Goal: Transaction & Acquisition: Obtain resource

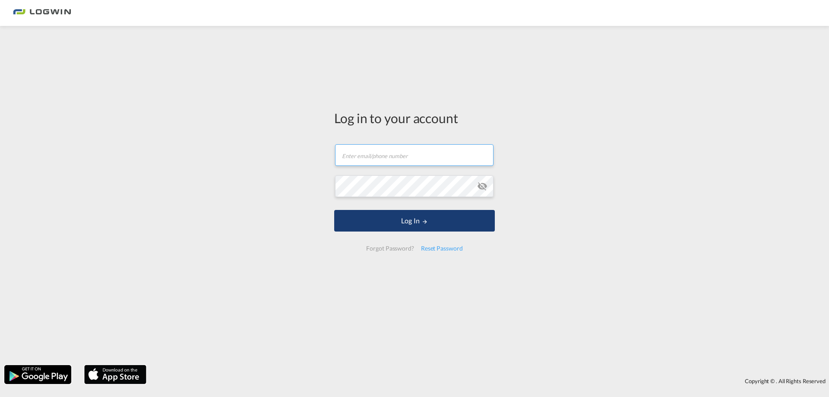
type input "[PERSON_NAME][EMAIL_ADDRESS][PERSON_NAME][DOMAIN_NAME]"
click at [369, 215] on button "Log In" at bounding box center [414, 221] width 161 height 22
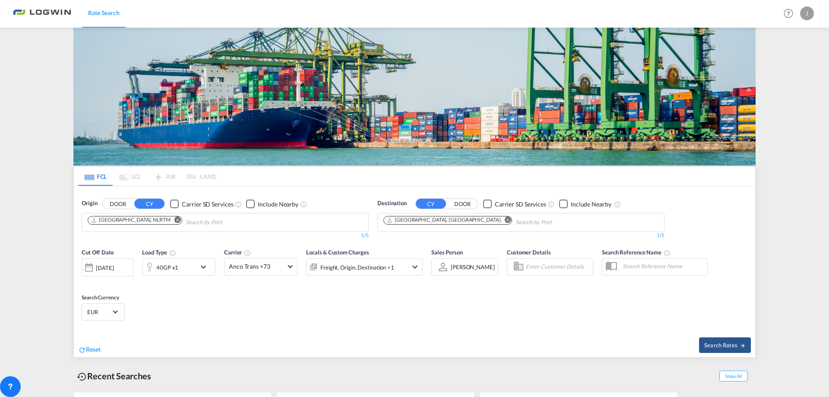
click at [499, 216] on button "Remove" at bounding box center [505, 220] width 13 height 9
click at [440, 215] on input "Chips input." at bounding box center [424, 222] width 82 height 14
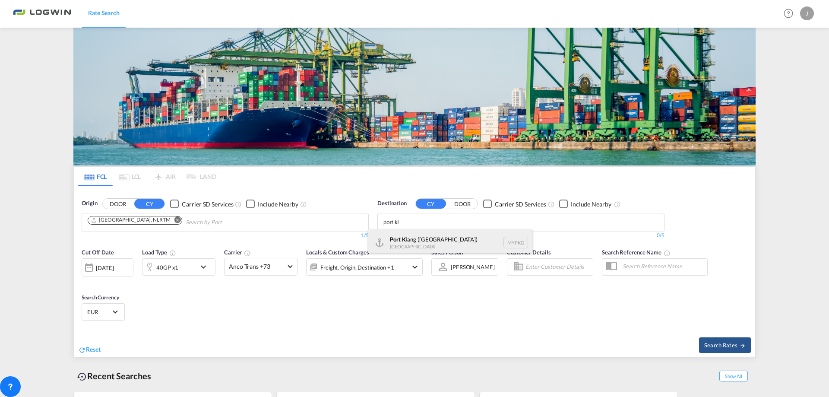
type input "port kl"
click at [437, 246] on div "Port [PERSON_NAME] ([GEOGRAPHIC_DATA]) [GEOGRAPHIC_DATA] MYPKG" at bounding box center [450, 242] width 164 height 26
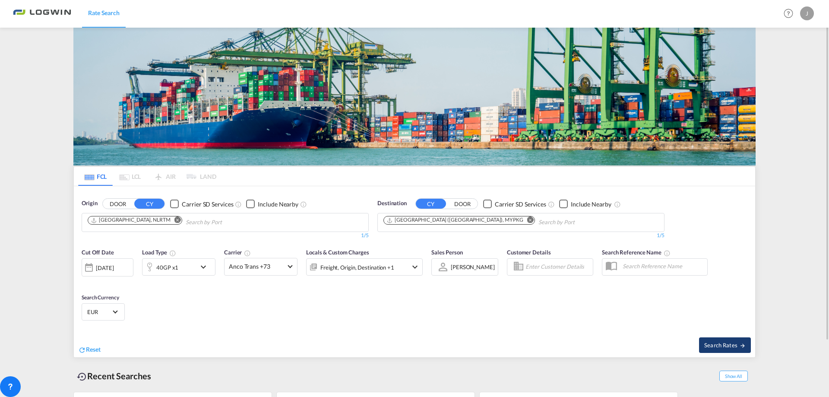
click at [720, 338] on button "Search Rates" at bounding box center [725, 345] width 52 height 16
type input "NLRTM to MYPKG / [DATE]"
